Goal: Task Accomplishment & Management: Complete application form

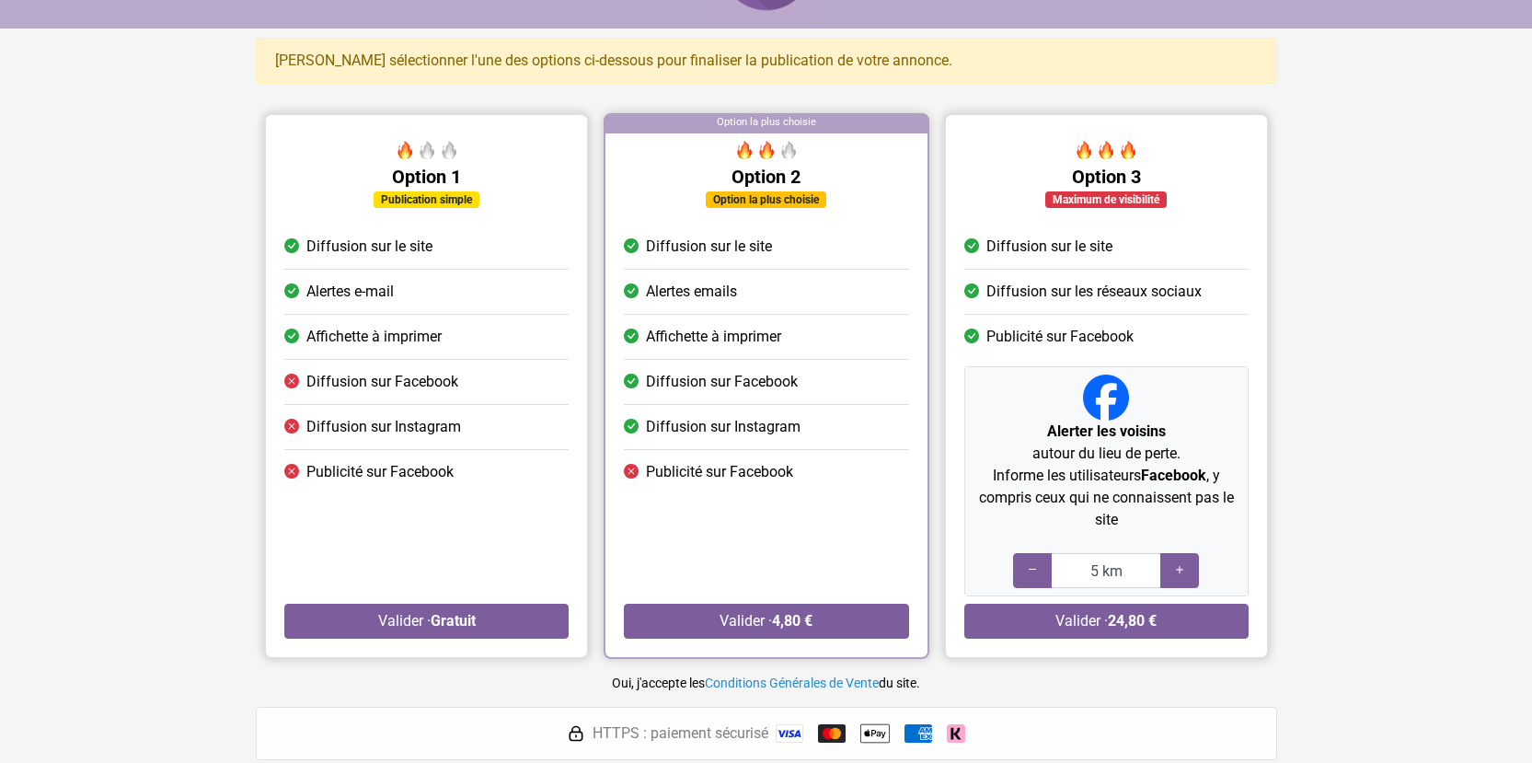
scroll to position [92, 0]
click at [516, 196] on div "Publication simple" at bounding box center [426, 198] width 284 height 22
click at [320, 191] on div "Publication simple" at bounding box center [426, 198] width 284 height 22
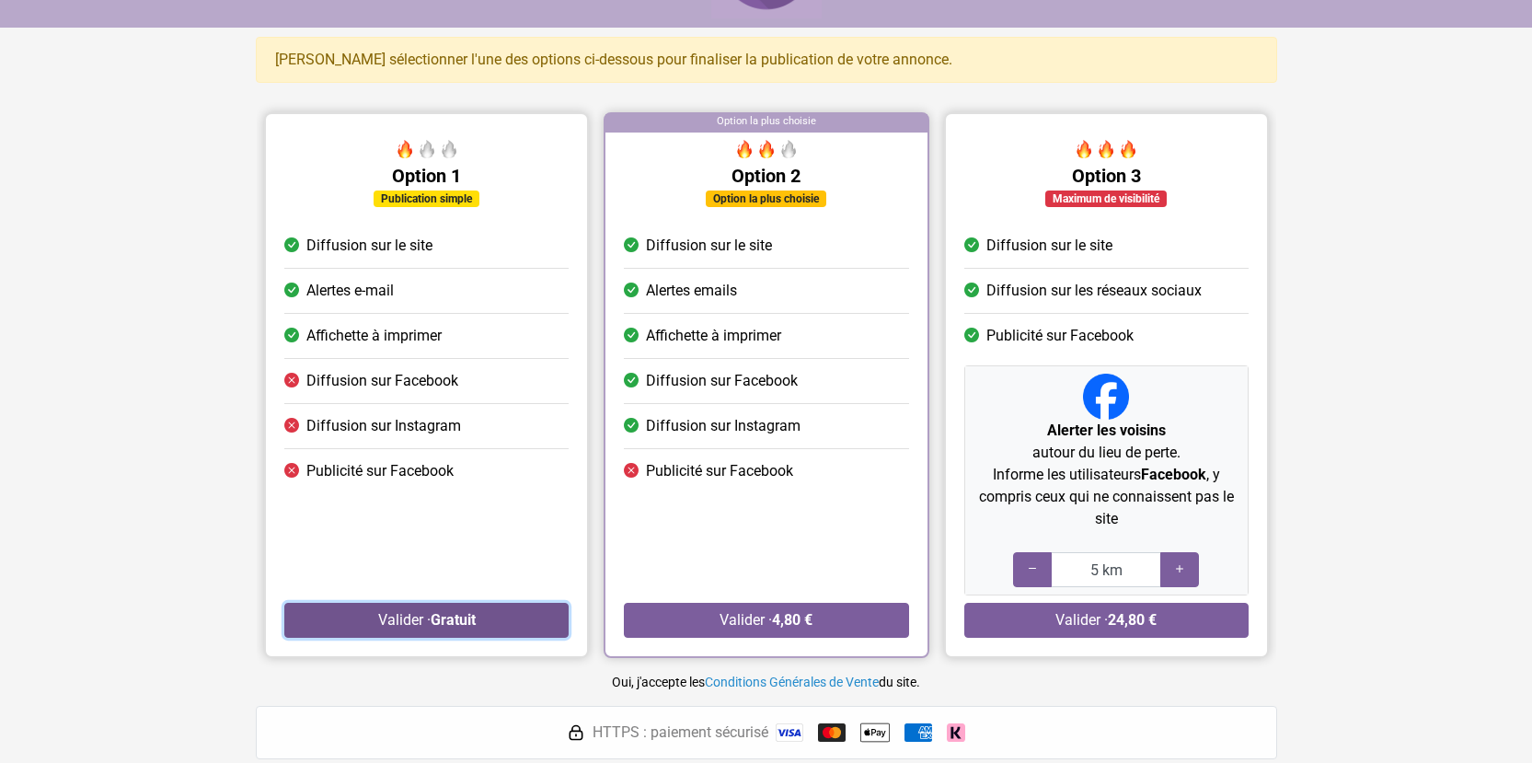
click at [374, 612] on button "Valider · Gratuit" at bounding box center [426, 620] width 284 height 35
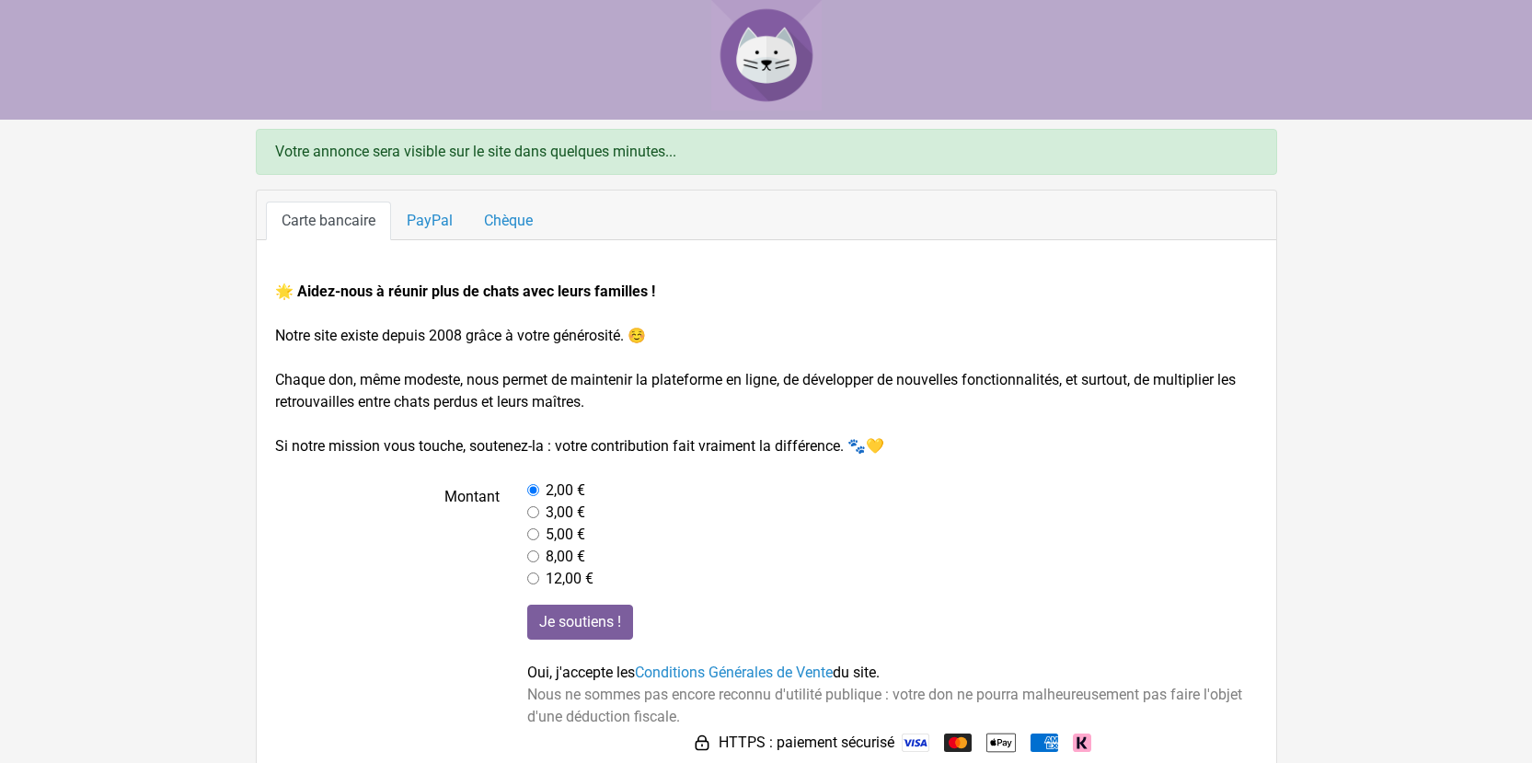
click at [433, 196] on div "Carte bancaire PayPal Chèque" at bounding box center [767, 215] width 1020 height 50
click at [433, 208] on link "PayPal" at bounding box center [429, 221] width 77 height 39
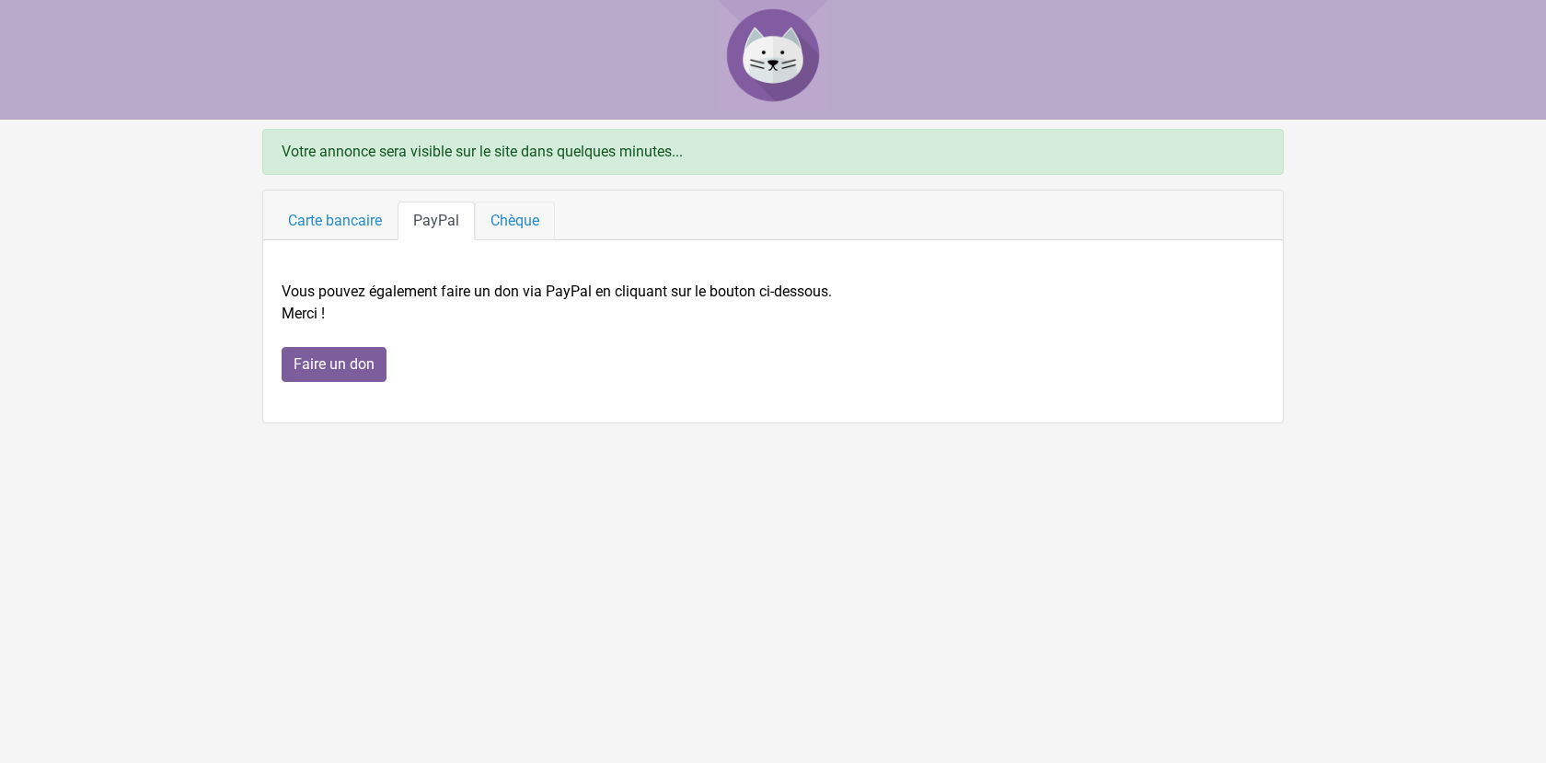
click at [498, 214] on link "Chèque" at bounding box center [515, 221] width 80 height 39
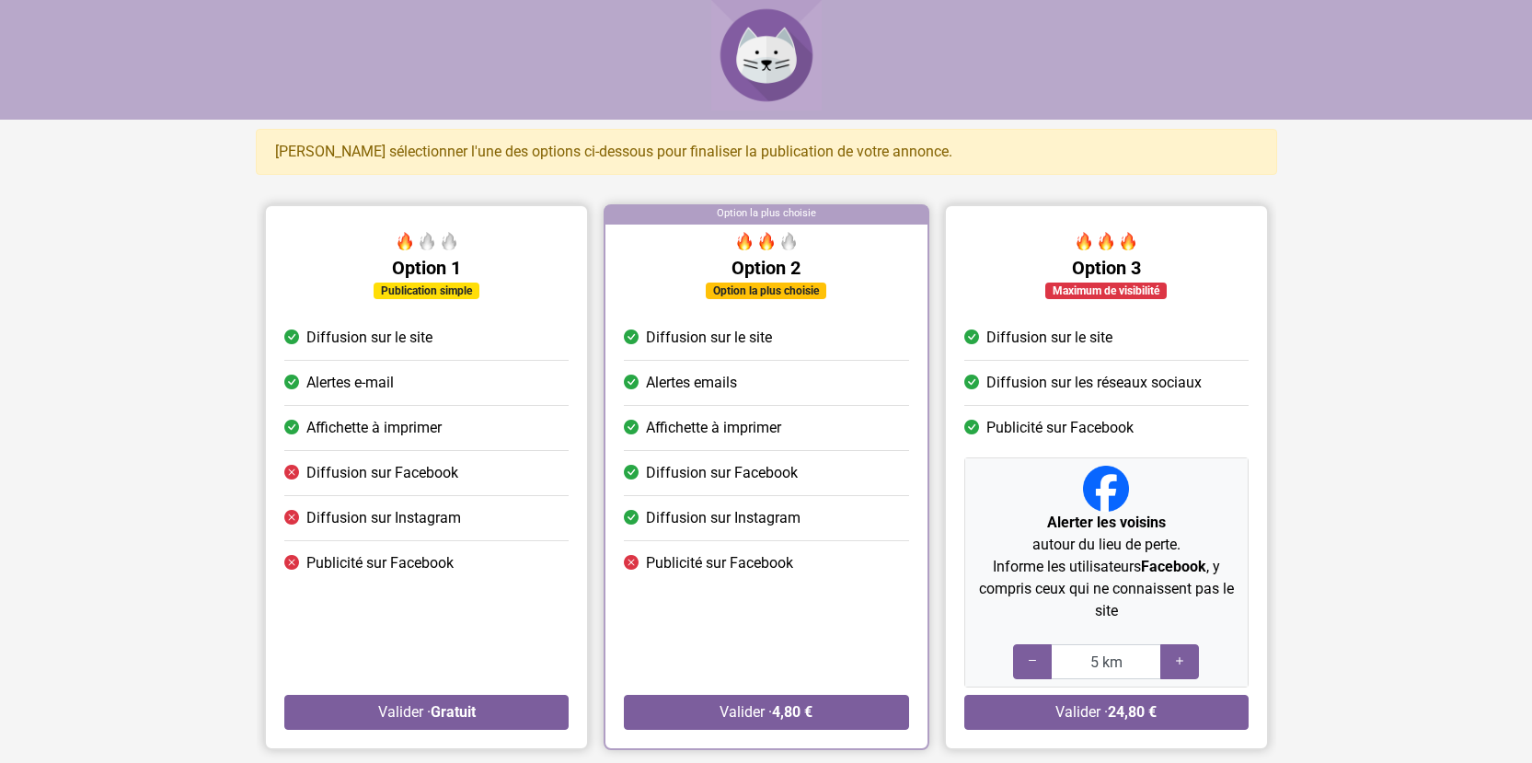
scroll to position [92, 0]
